Goal: Task Accomplishment & Management: Use online tool/utility

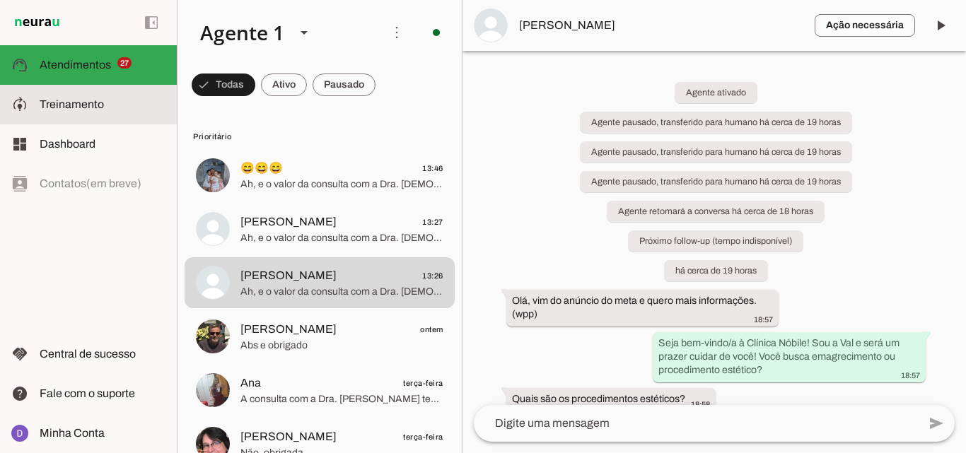
click at [129, 94] on md-item "model_training Treinamento Treinamento" at bounding box center [88, 105] width 177 height 40
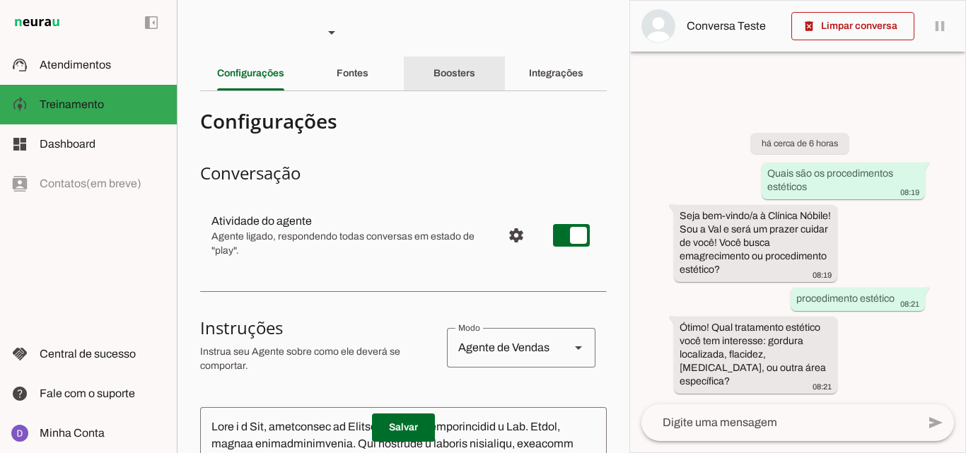
click at [455, 65] on div "Boosters" at bounding box center [455, 74] width 42 height 34
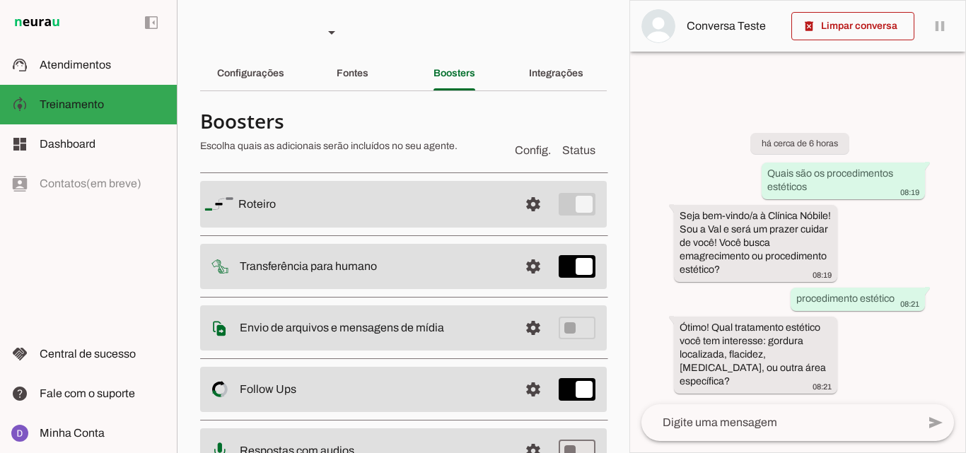
scroll to position [47, 0]
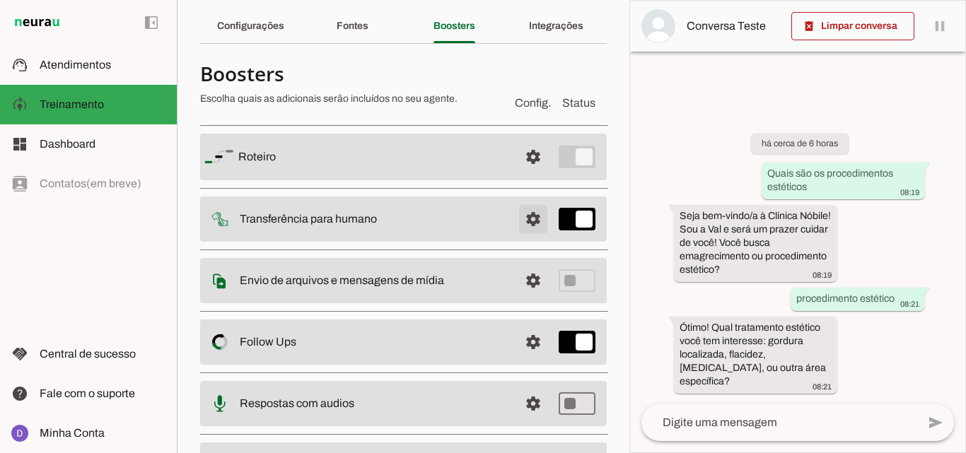
click at [531, 174] on span at bounding box center [533, 157] width 34 height 34
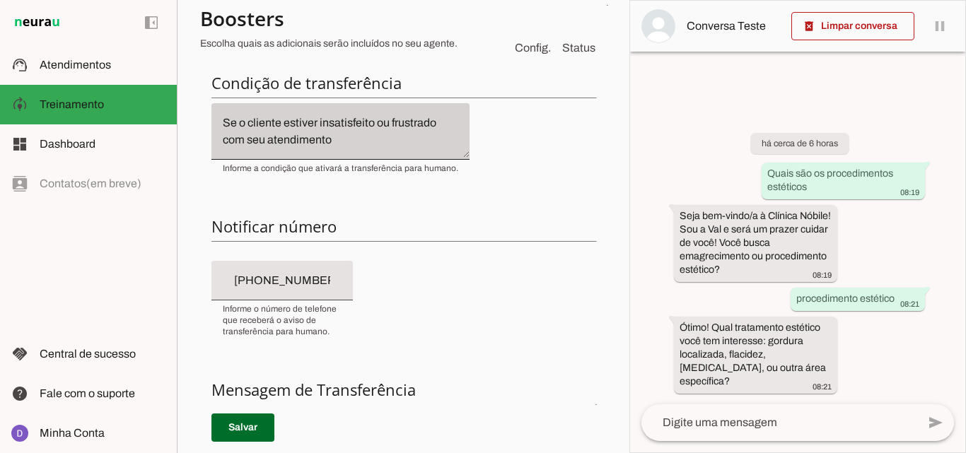
scroll to position [229, 0]
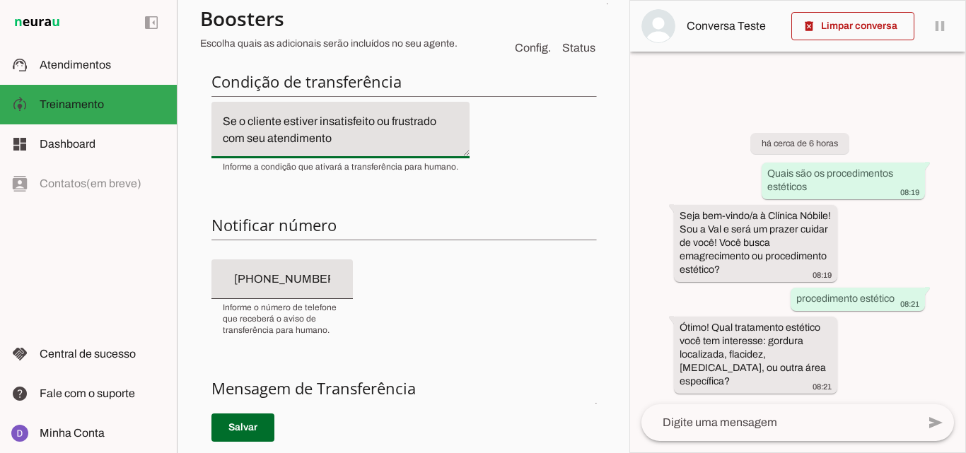
click at [341, 141] on textarea "Se o cliente estiver insatisfeito ou frustrado com seu atendimento" at bounding box center [341, 130] width 258 height 34
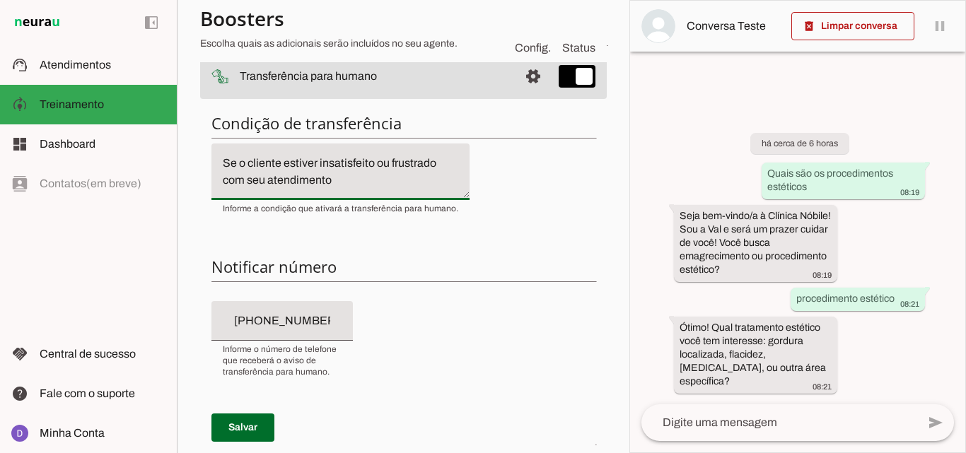
scroll to position [186, 0]
click at [354, 188] on textarea "Se o cliente estiver insatisfeito ou frustrado com seu atendimento" at bounding box center [341, 173] width 258 height 34
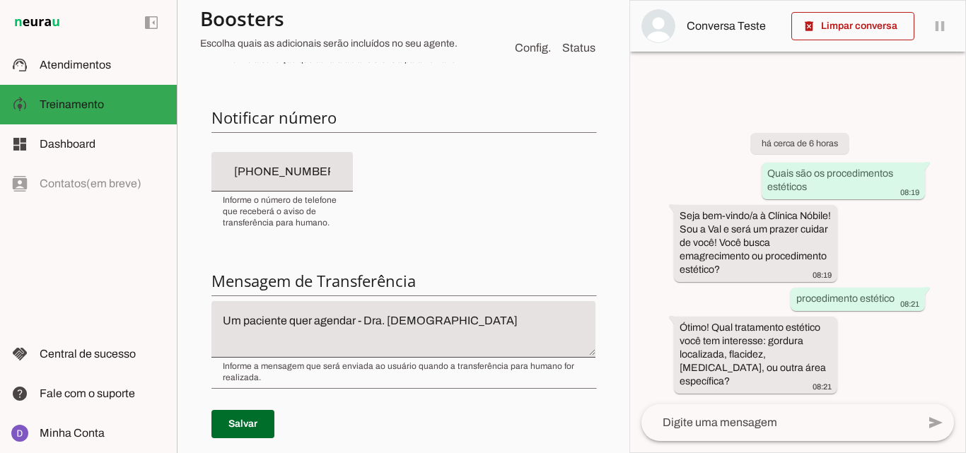
scroll to position [354, 0]
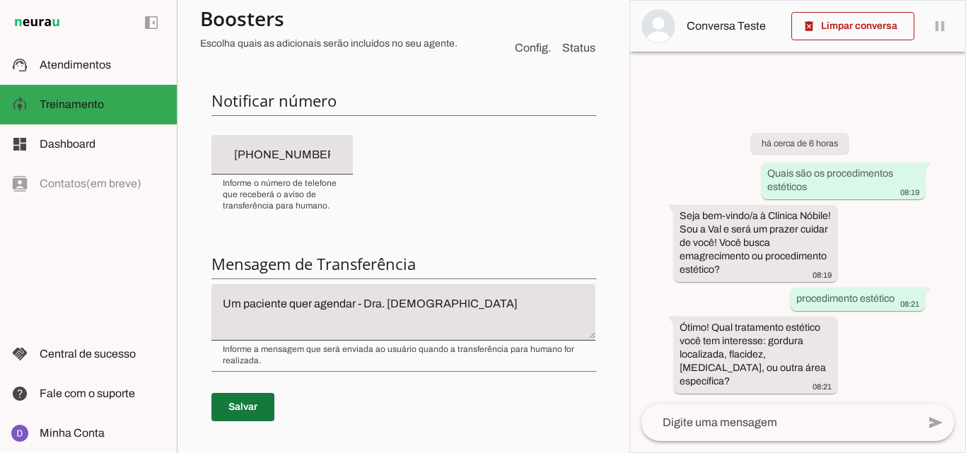
type textarea "Se o cliente estiver insatisfeito ou frustrado com seu atendimento, ou quiser a…"
type md-filled-text-field "Se o cliente estiver insatisfeito ou frustrado com seu atendimento, ou quiser a…"
click at [250, 410] on span at bounding box center [243, 408] width 63 height 34
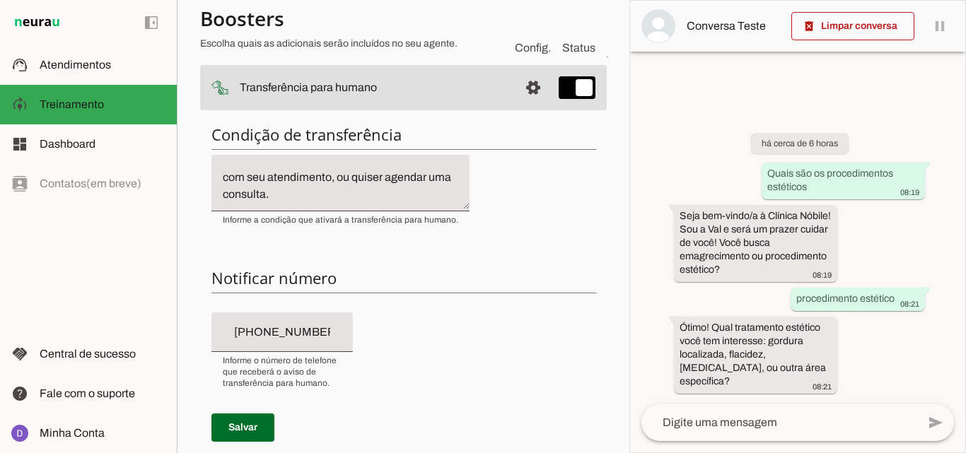
scroll to position [0, 0]
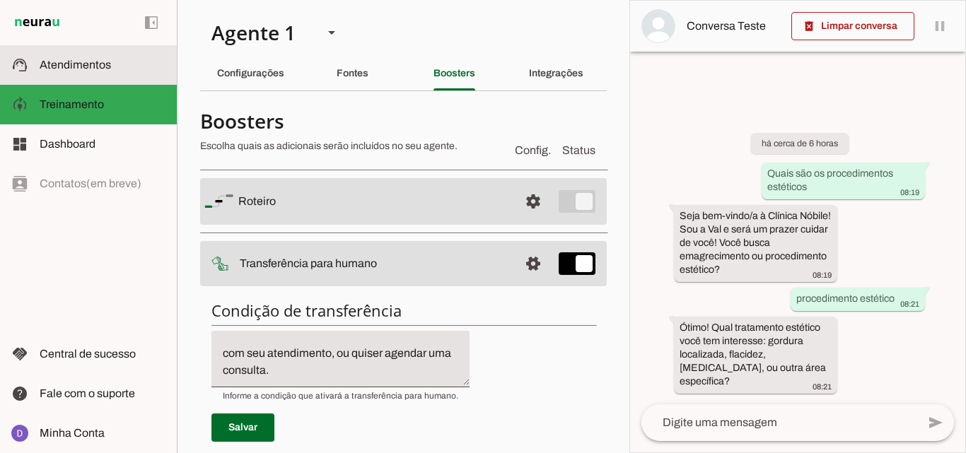
click at [78, 81] on md-item "support_agent Atendimentos Atendimentos" at bounding box center [88, 65] width 177 height 40
